Goal: Task Accomplishment & Management: Manage account settings

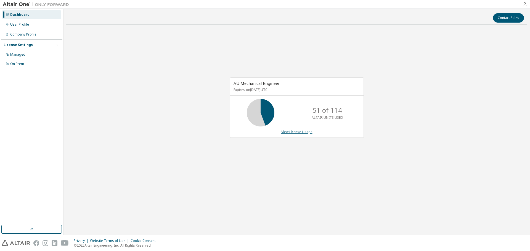
click at [300, 134] on link "View License Usage" at bounding box center [296, 132] width 31 height 5
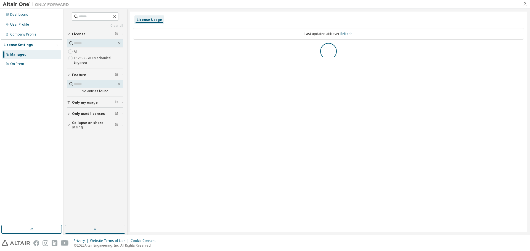
click at [89, 59] on label "157592 - AU Mechanical Engineer" at bounding box center [98, 60] width 49 height 11
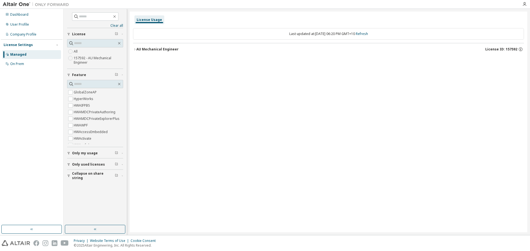
click at [87, 166] on span "Only used licenses" at bounding box center [88, 165] width 33 height 4
click at [134, 49] on icon "button" at bounding box center [134, 49] width 3 height 3
